Goal: Task Accomplishment & Management: Manage account settings

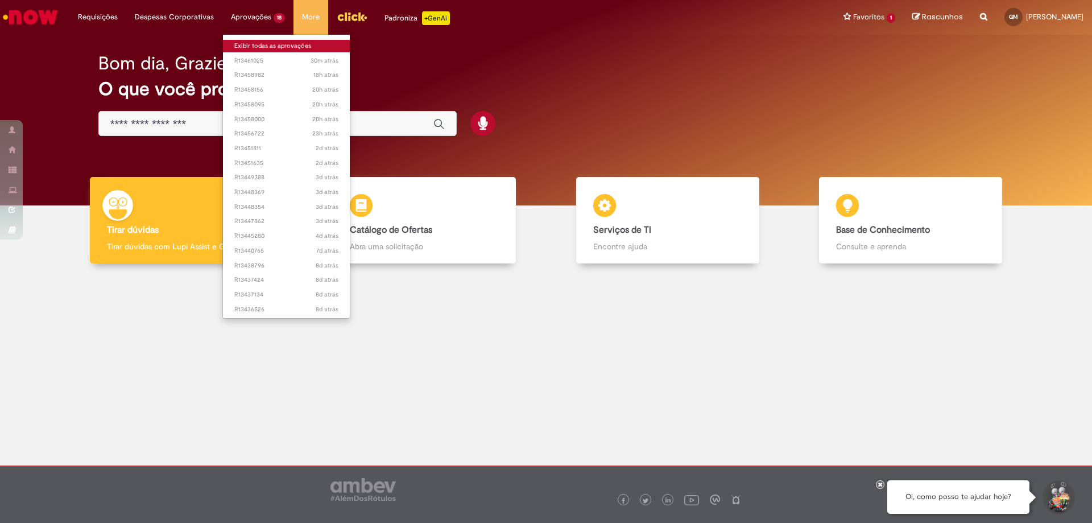
click at [250, 42] on link "Exibir todas as aprovações" at bounding box center [286, 46] width 127 height 13
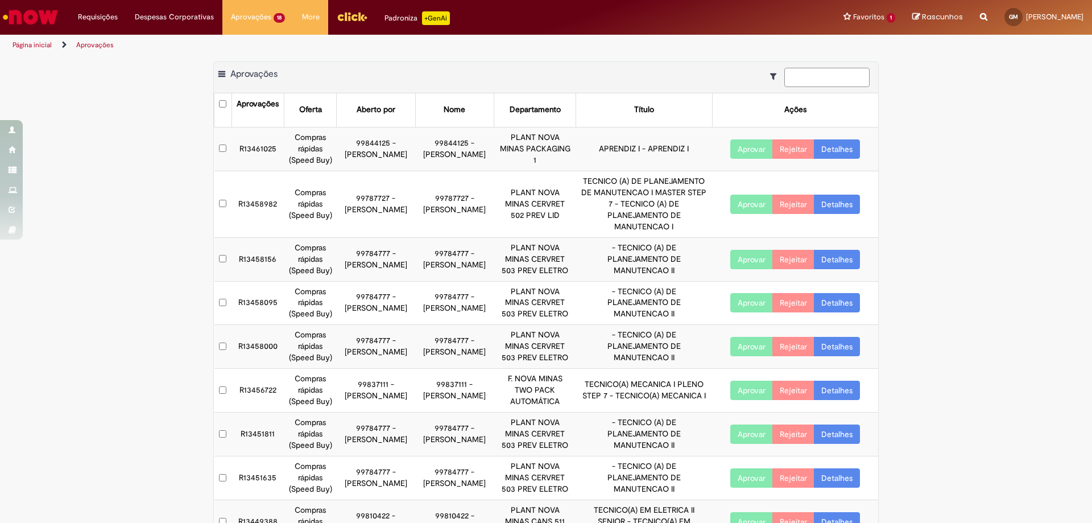
click at [824, 83] on input at bounding box center [826, 77] width 85 height 19
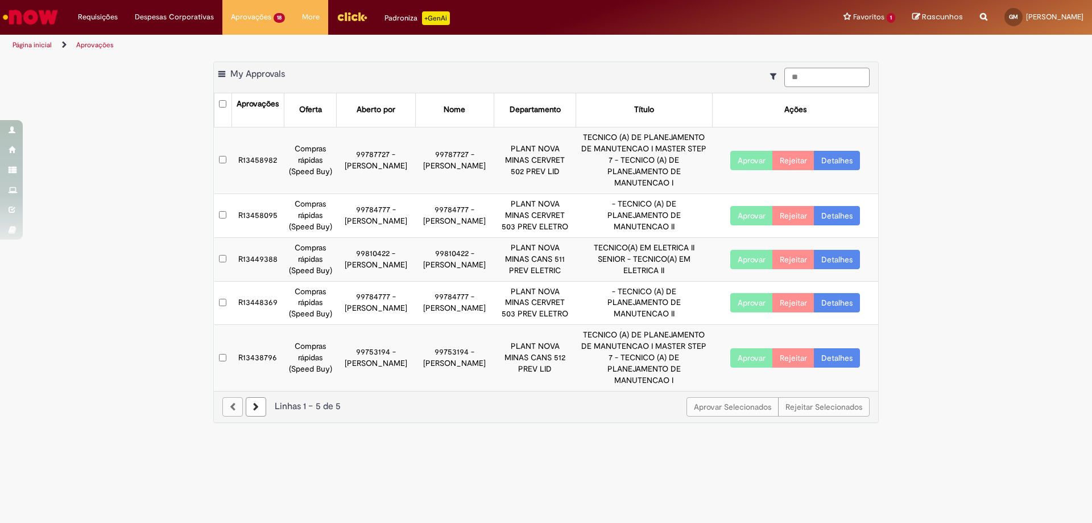
type input "*"
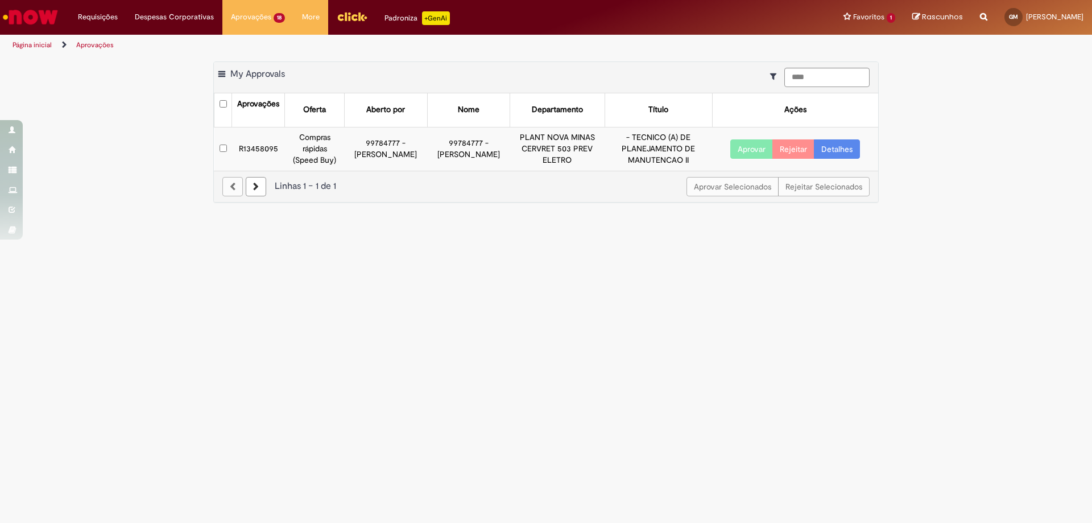
click at [746, 149] on button "Aprovar" at bounding box center [751, 148] width 43 height 19
drag, startPoint x: 814, startPoint y: 78, endPoint x: 760, endPoint y: 64, distance: 55.3
click at [760, 64] on div "Exportar como PDF Exportar como Excel Exportar como CSV My Approvals ****" at bounding box center [546, 77] width 664 height 31
type input "****"
click at [747, 149] on button "Aprovar" at bounding box center [751, 148] width 43 height 19
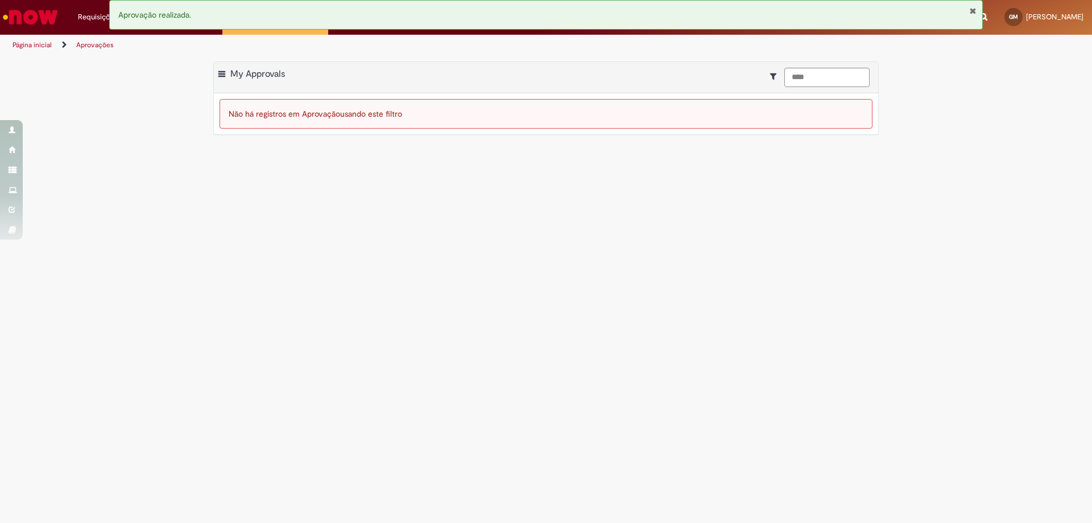
click at [33, 47] on link "Página inicial" at bounding box center [32, 44] width 39 height 9
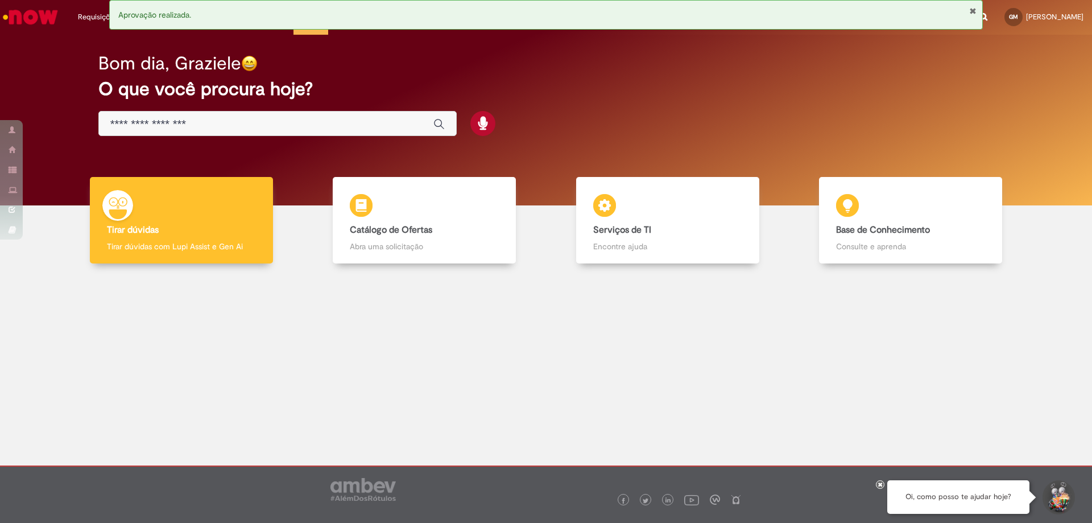
click at [297, 30] on div "Aprovação realizada." at bounding box center [546, 17] width 874 height 35
click at [971, 6] on button "Fechar Notificação" at bounding box center [972, 10] width 7 height 9
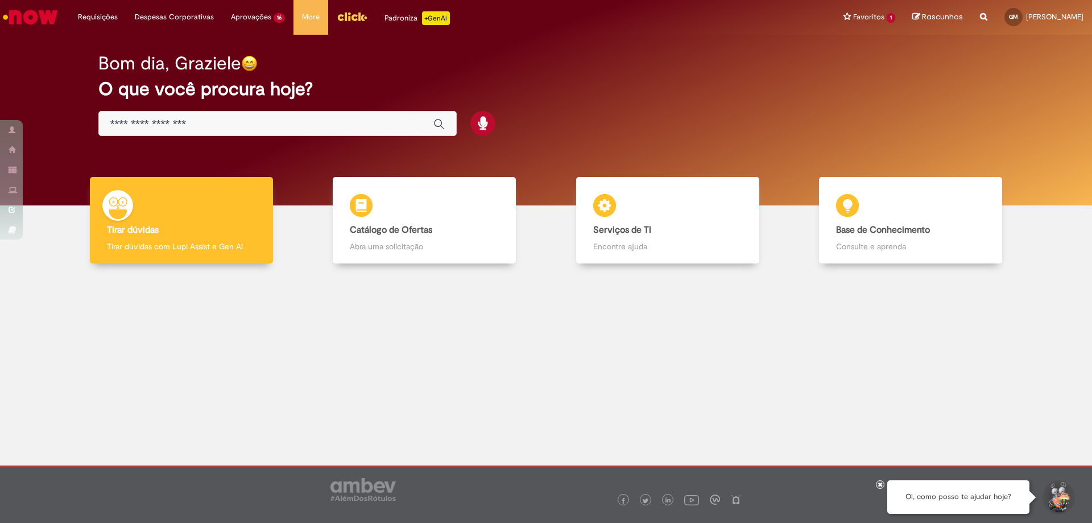
click at [351, 20] on img "Menu Cabeçalho" at bounding box center [352, 16] width 31 height 17
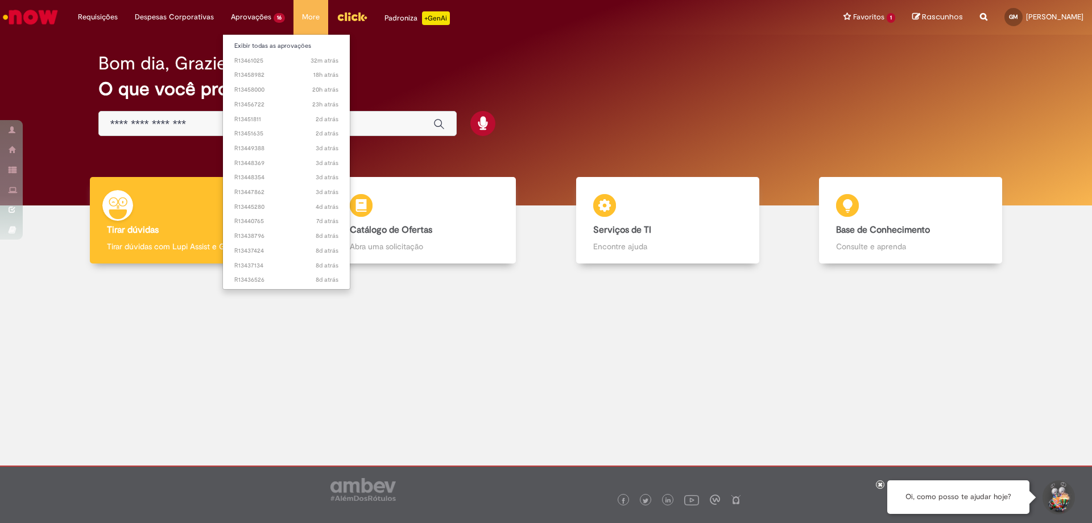
click at [126, 13] on li "Aprovações 16 Exibir todas as aprovações 32m atrás 32 minutos atrás R13461025 1…" at bounding box center [97, 17] width 57 height 34
click at [253, 42] on link "Exibir todas as aprovações" at bounding box center [286, 46] width 127 height 13
